Goal: Information Seeking & Learning: Learn about a topic

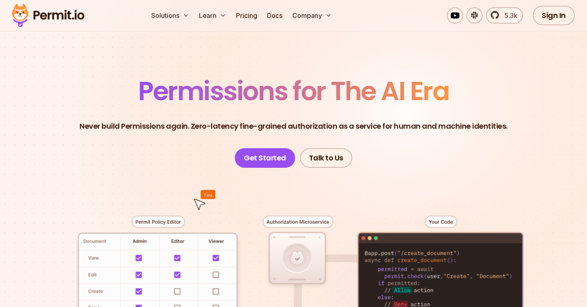
scroll to position [29, 0]
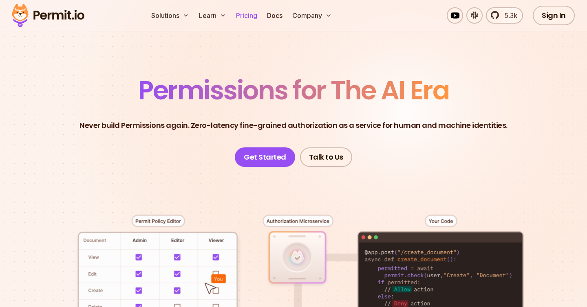
click at [245, 15] on link "Pricing" at bounding box center [247, 15] width 28 height 16
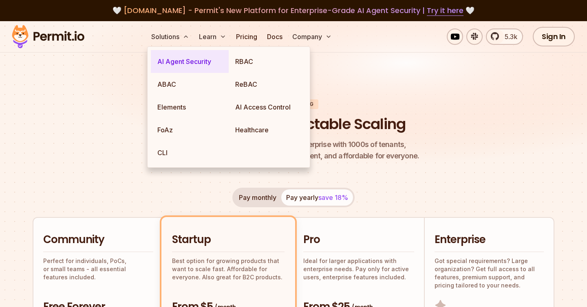
click at [166, 60] on link "AI Agent Security" at bounding box center [190, 61] width 78 height 23
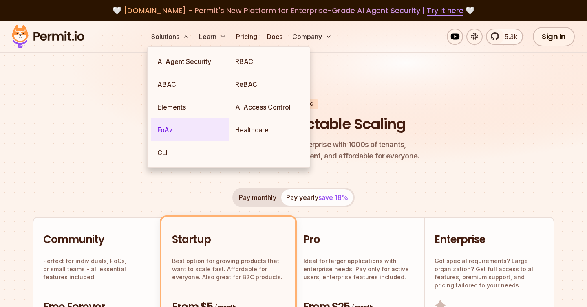
click at [168, 128] on link "FoAz" at bounding box center [190, 130] width 78 height 23
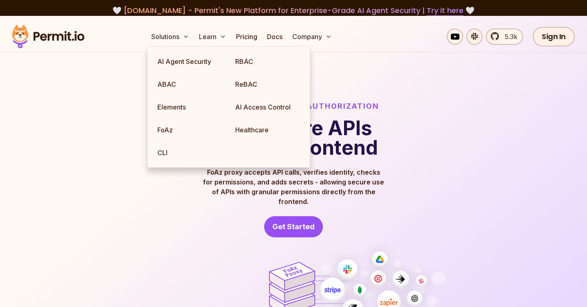
click at [156, 195] on div "FoAz: Frontend Only Authorization Use secure APIs from the frontend FoAz proxy …" at bounding box center [293, 169] width 457 height 137
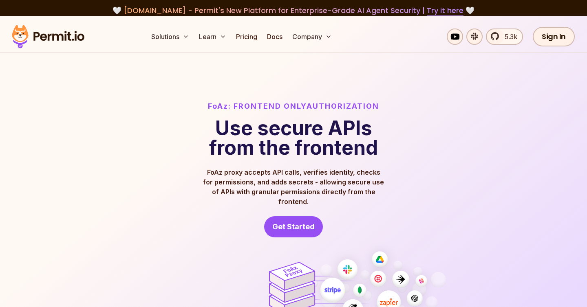
click at [227, 186] on p "FoAz proxy accepts API calls, verifies identity, checks for permissions, and ad…" at bounding box center [293, 187] width 183 height 39
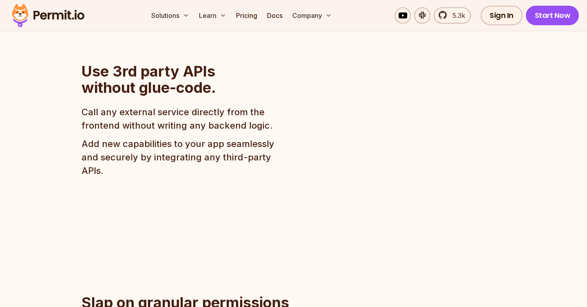
scroll to position [552, 0]
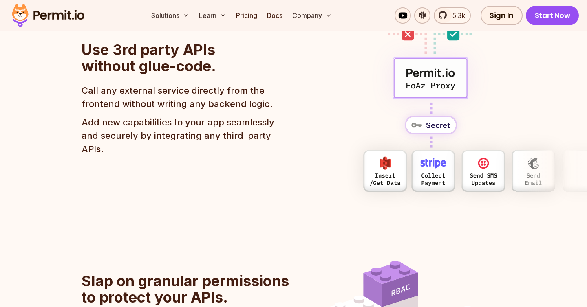
click at [120, 135] on p "Add new capabilities to your app seamlessly and securely by integrating any thi…" at bounding box center [182, 136] width 200 height 40
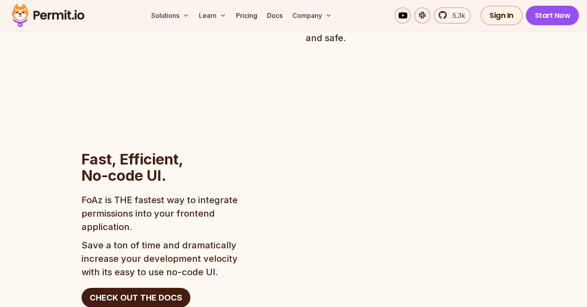
scroll to position [994, 0]
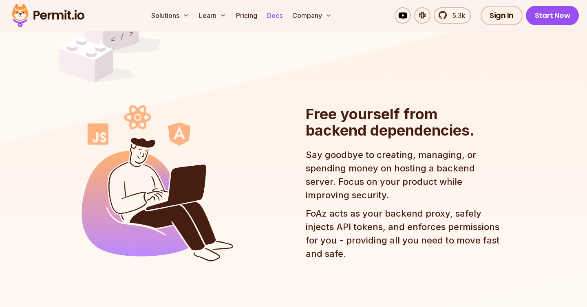
click at [270, 17] on link "Docs" at bounding box center [275, 15] width 22 height 16
